Goal: Task Accomplishment & Management: Manage account settings

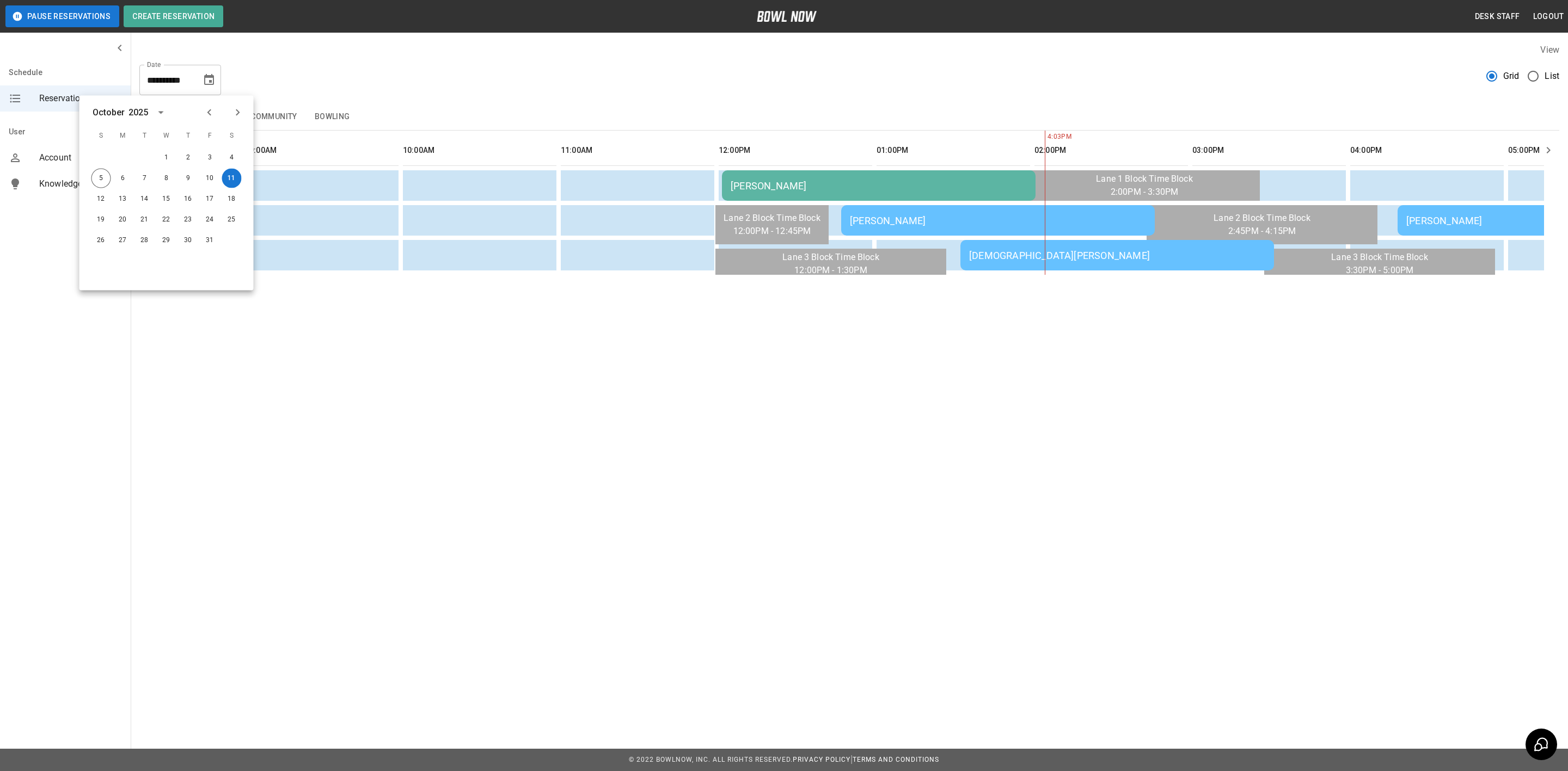
scroll to position [0, 366]
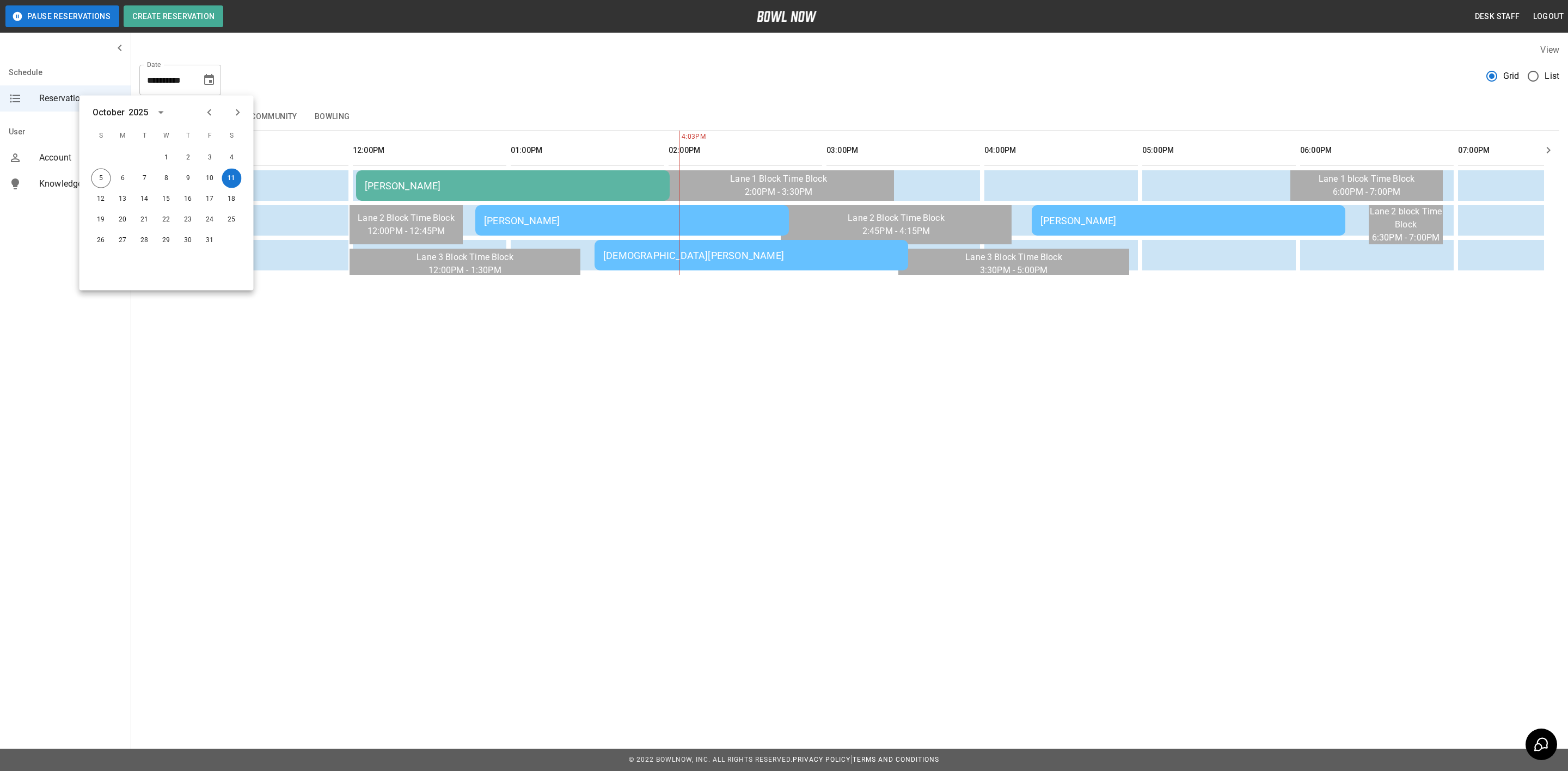
click at [674, 245] on td "[DEMOGRAPHIC_DATA][PERSON_NAME]" at bounding box center [751, 255] width 313 height 31
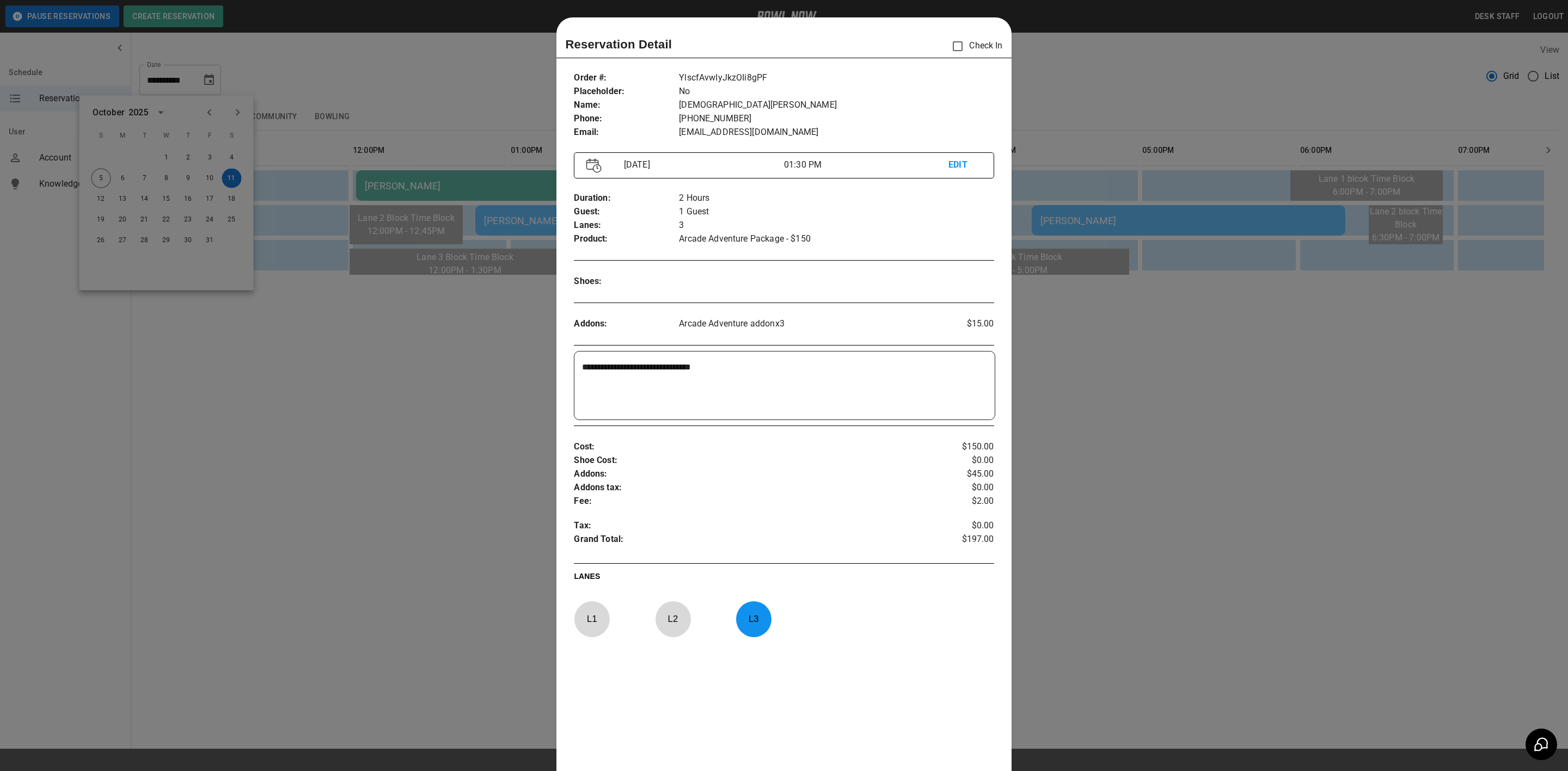
scroll to position [17, 0]
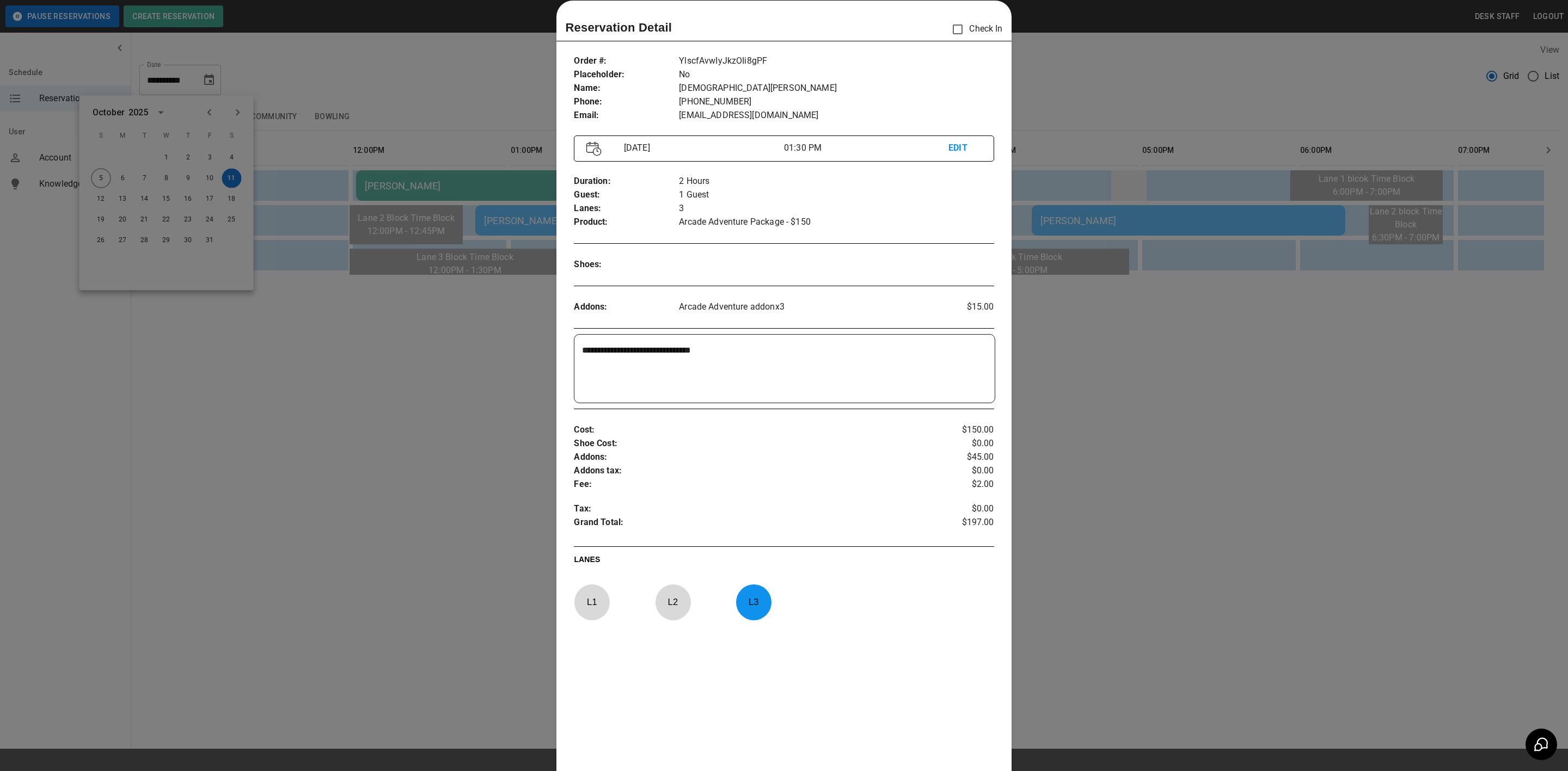
click at [1128, 190] on div at bounding box center [784, 385] width 1568 height 771
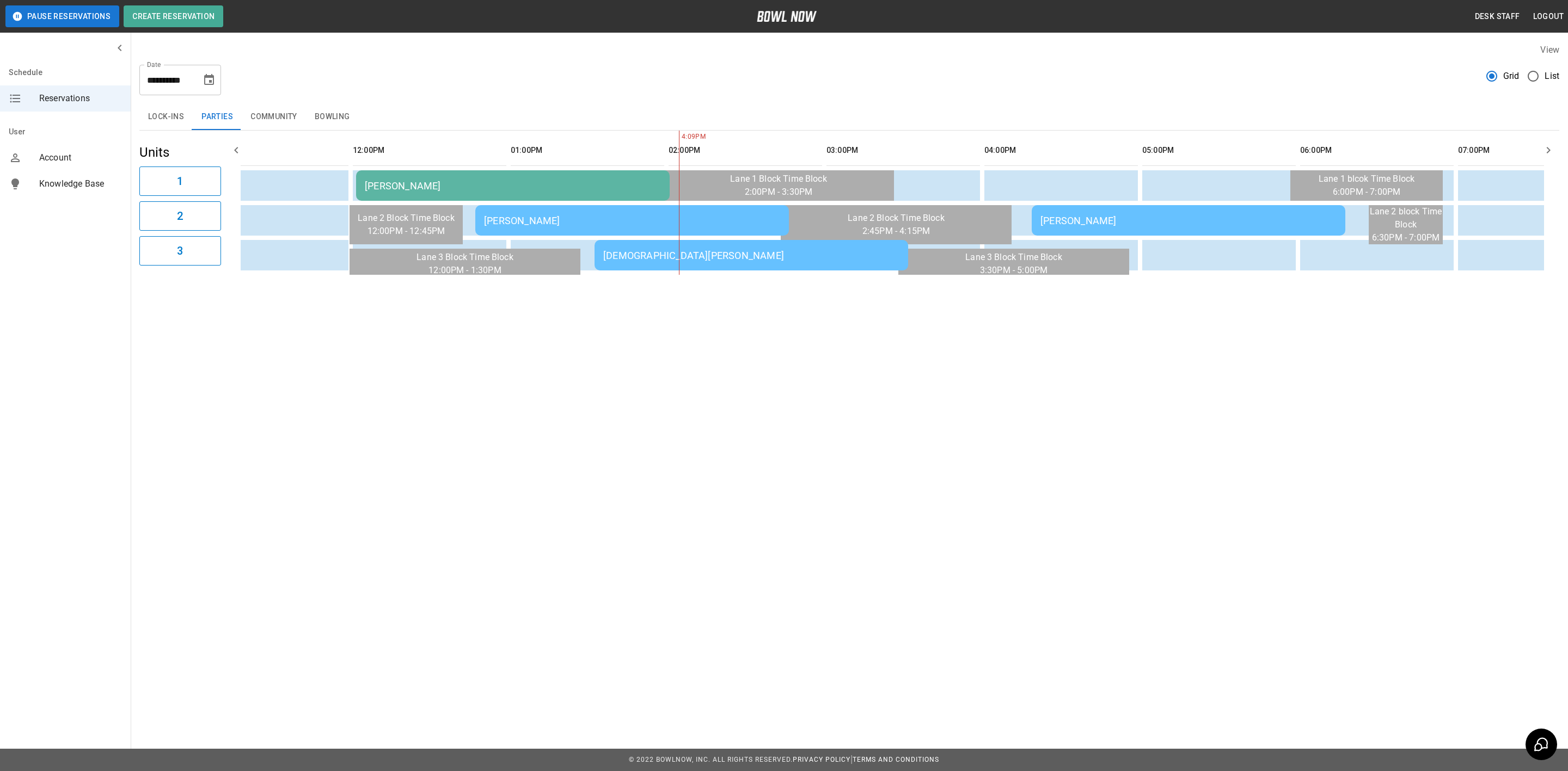
click at [219, 81] on button "Choose date, selected date is Oct 11, 2025" at bounding box center [209, 80] width 22 height 22
click at [112, 178] on div "6" at bounding box center [123, 178] width 22 height 20
click at [92, 178] on button "5" at bounding box center [101, 178] width 20 height 20
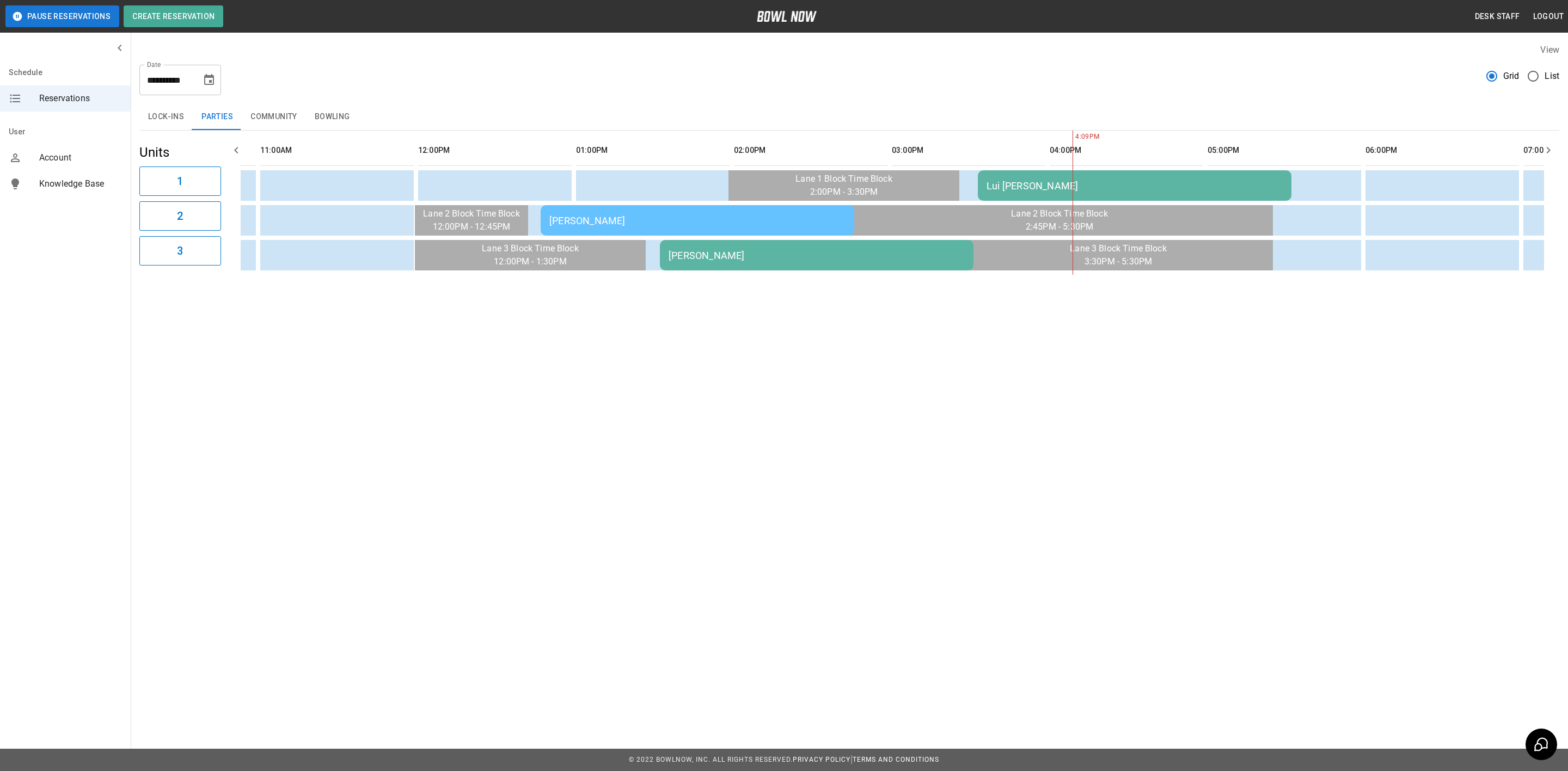
scroll to position [0, 324]
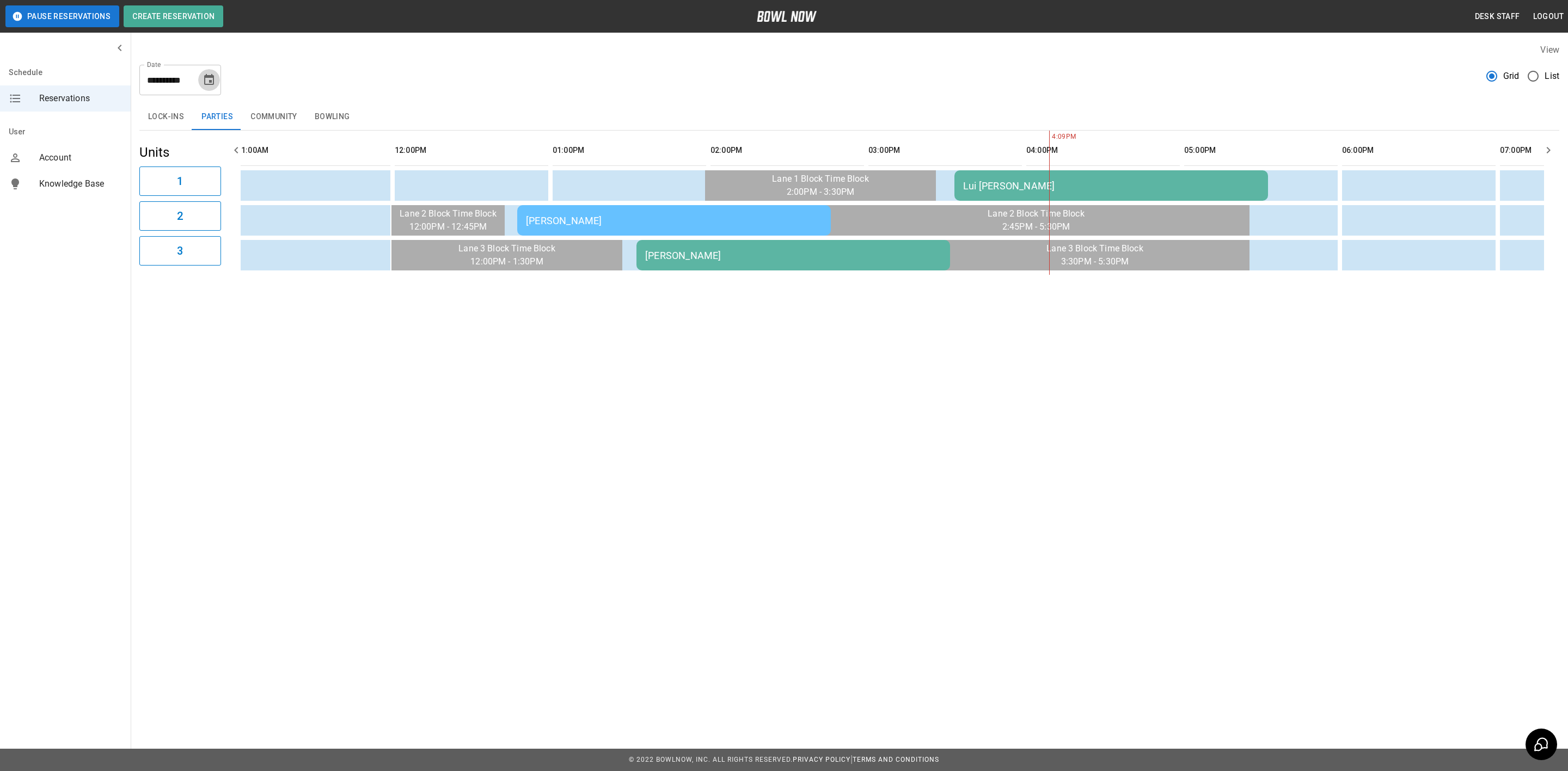
click at [209, 77] on icon "Choose date, selected date is Oct 5, 2025" at bounding box center [209, 79] width 10 height 11
click at [234, 192] on button "18" at bounding box center [232, 199] width 20 height 20
type input "**********"
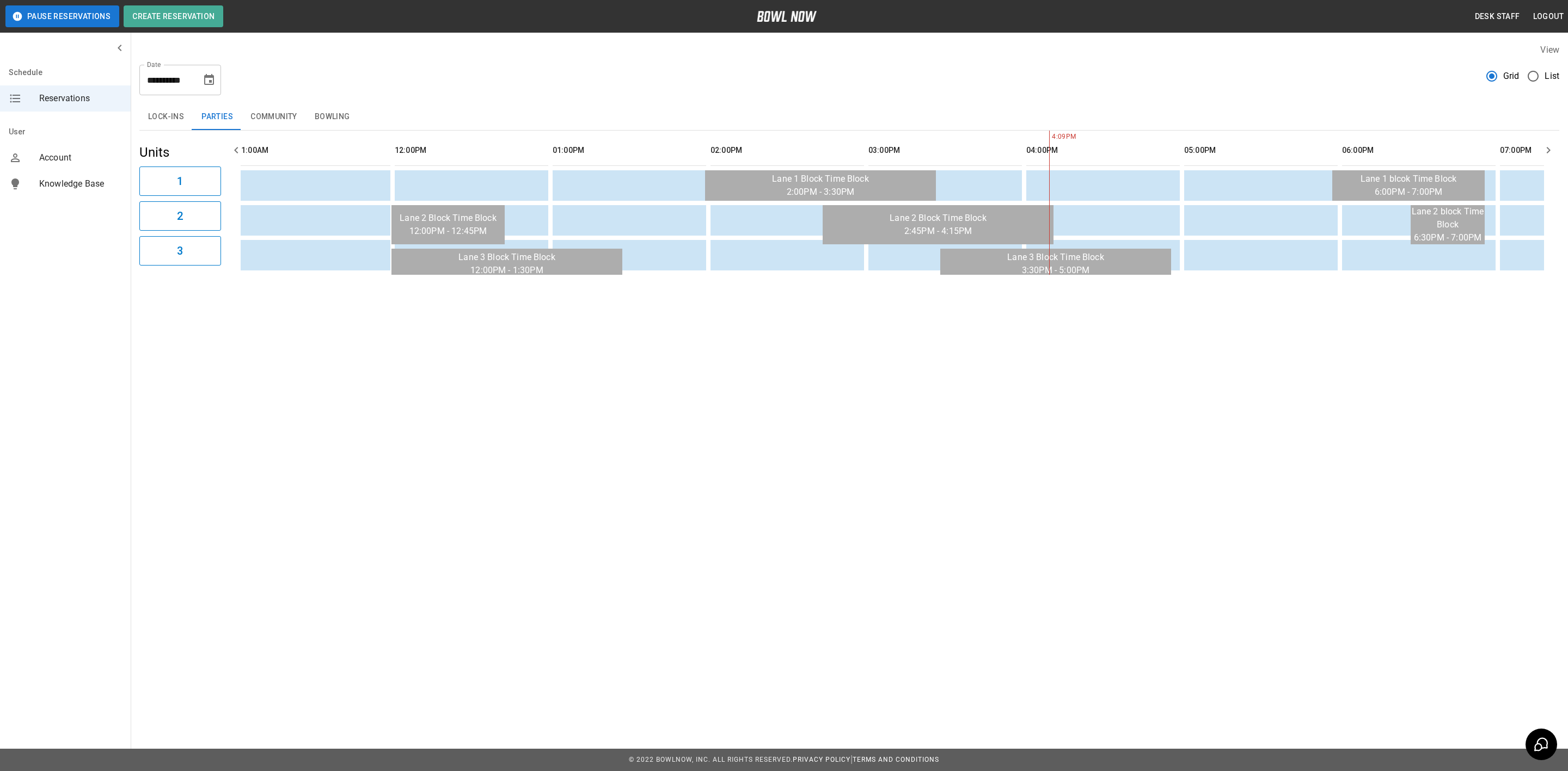
drag, startPoint x: 835, startPoint y: 286, endPoint x: 1020, endPoint y: 315, distance: 187.3
click at [1020, 315] on div "**********" at bounding box center [784, 171] width 1568 height 342
click at [356, 107] on button "Bowling" at bounding box center [332, 117] width 53 height 26
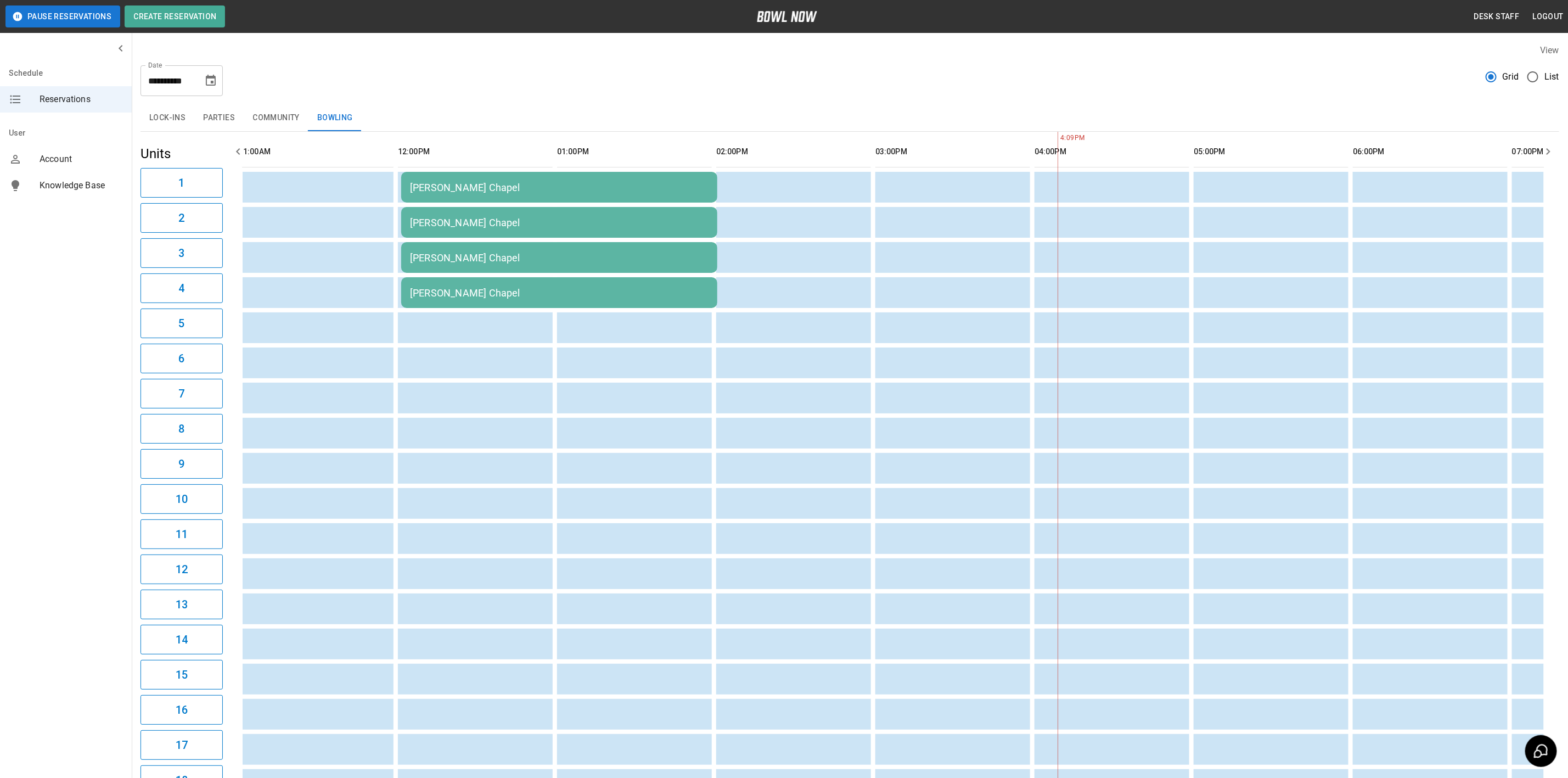
click at [254, 107] on button "Community" at bounding box center [276, 118] width 65 height 26
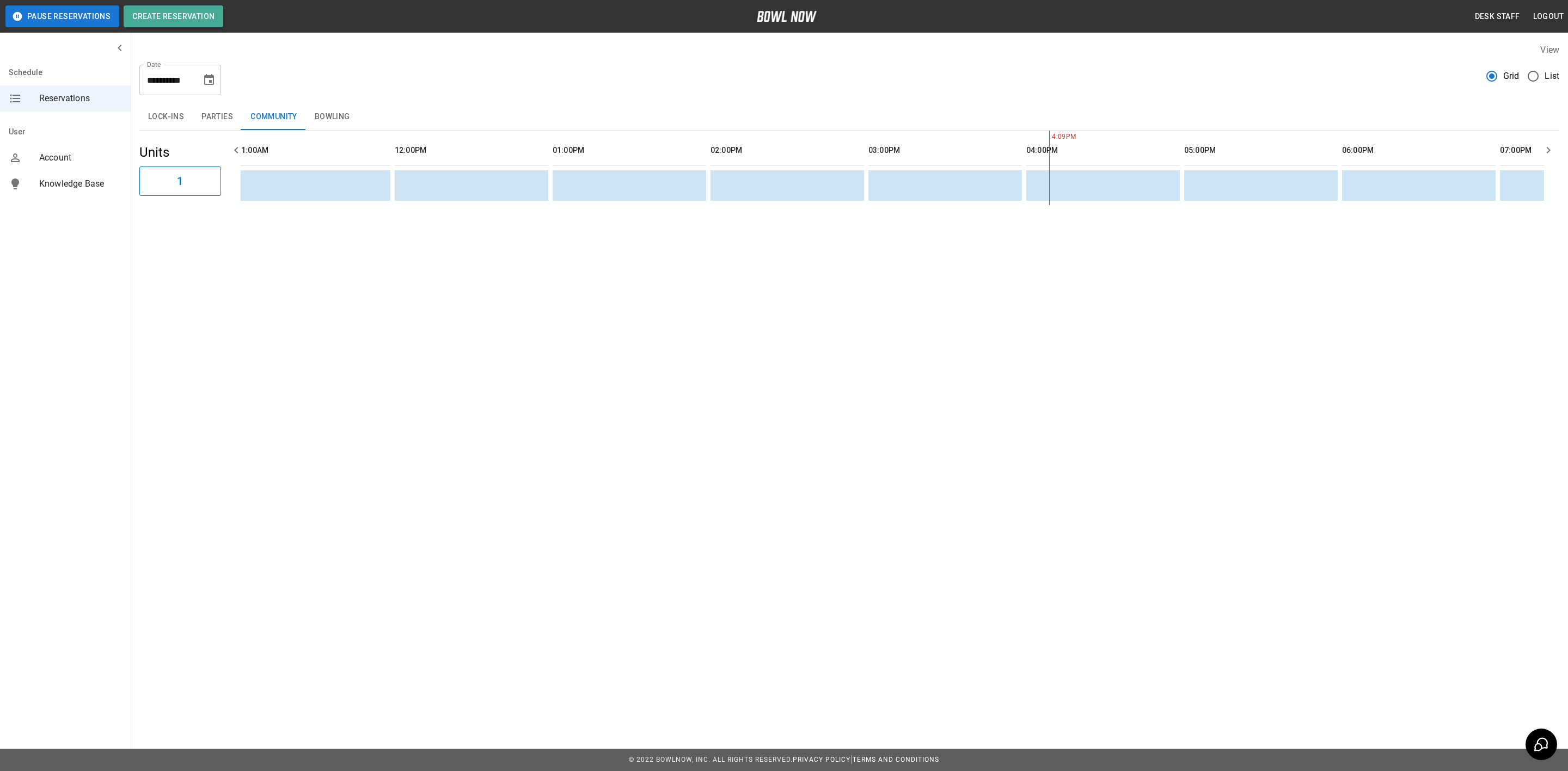
drag, startPoint x: 353, startPoint y: 108, endPoint x: 169, endPoint y: 127, distance: 185.0
click at [353, 108] on button "Bowling" at bounding box center [332, 117] width 53 height 26
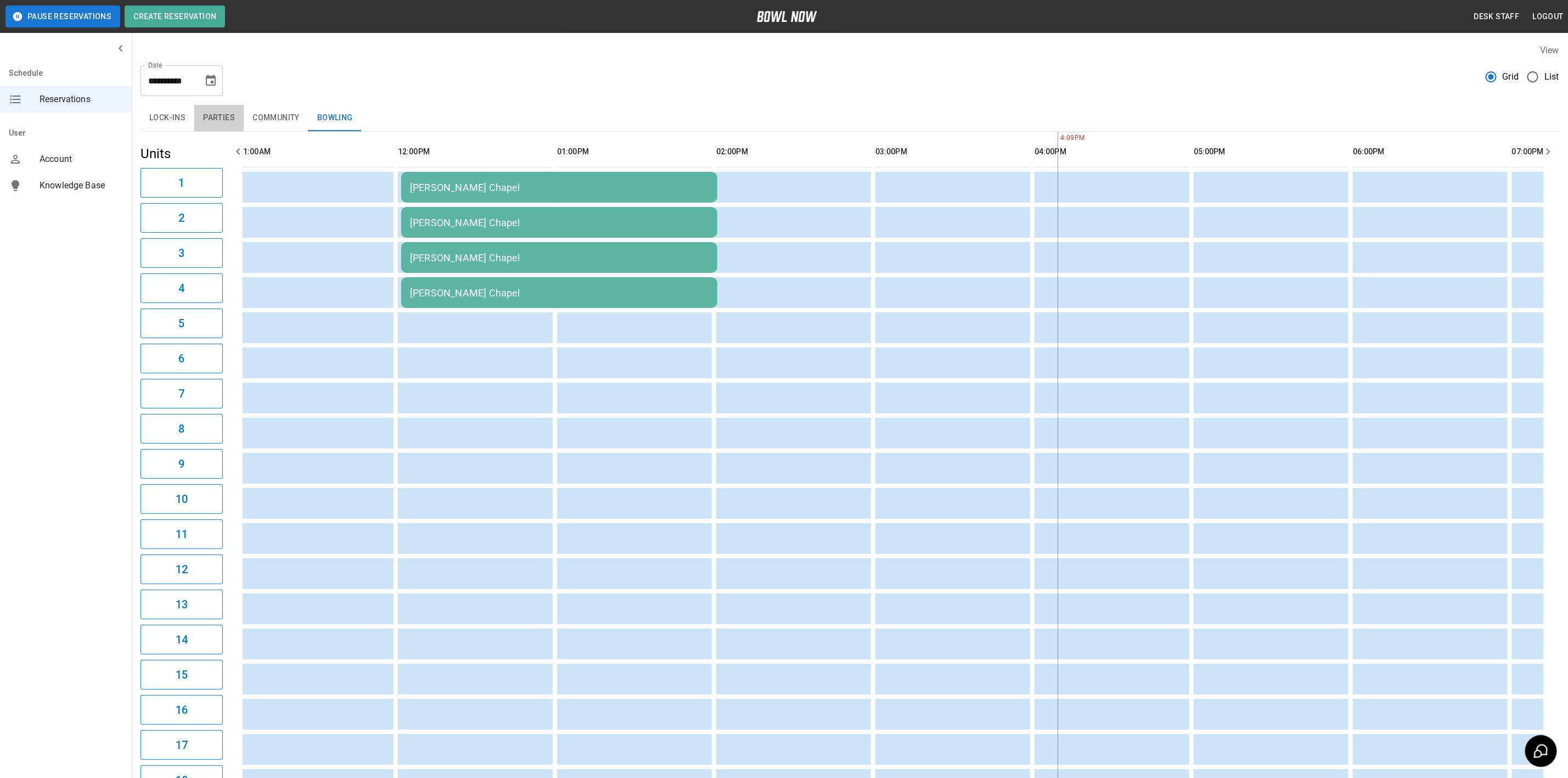
click at [195, 106] on button "Parties" at bounding box center [219, 118] width 49 height 26
